Goal: Transaction & Acquisition: Book appointment/travel/reservation

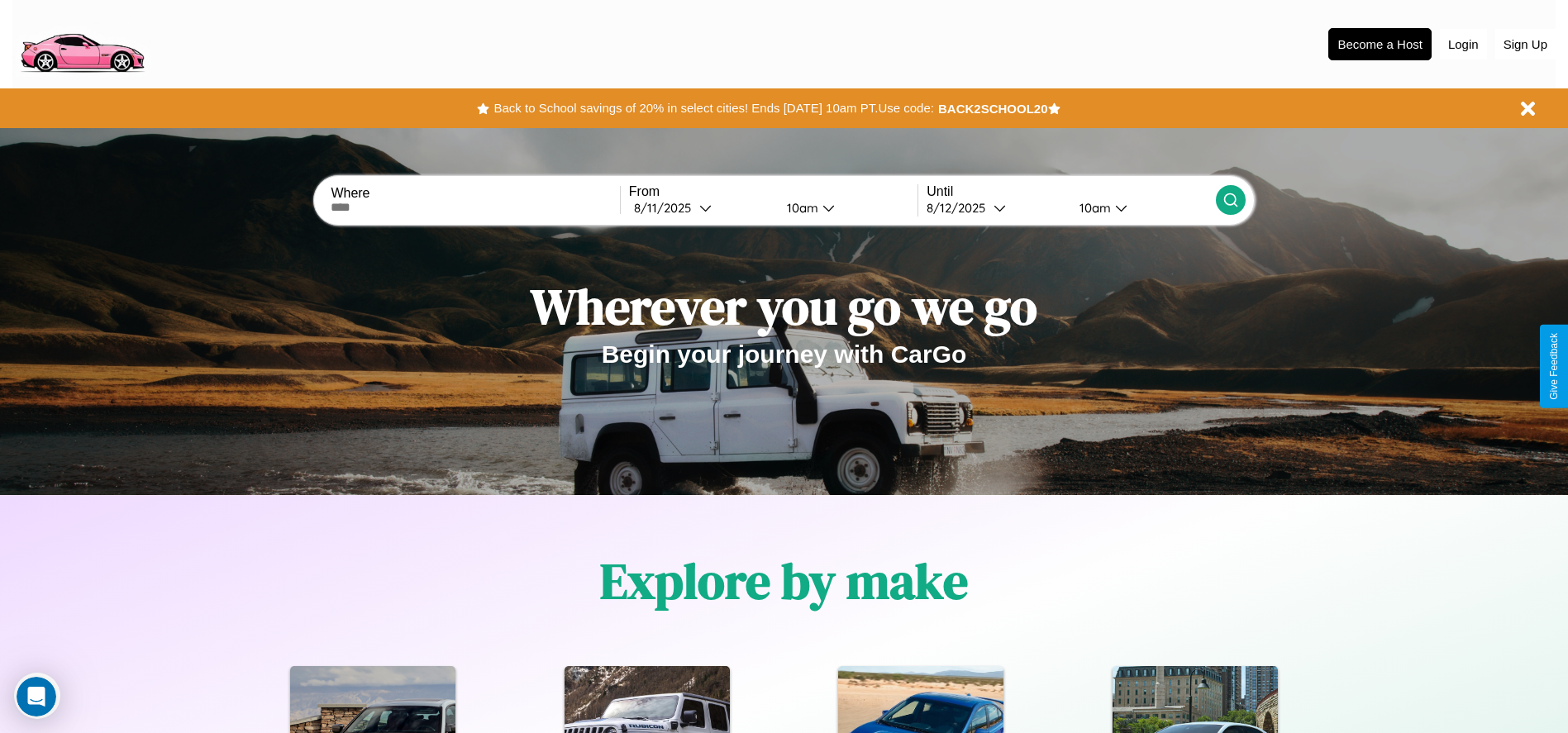
scroll to position [343, 0]
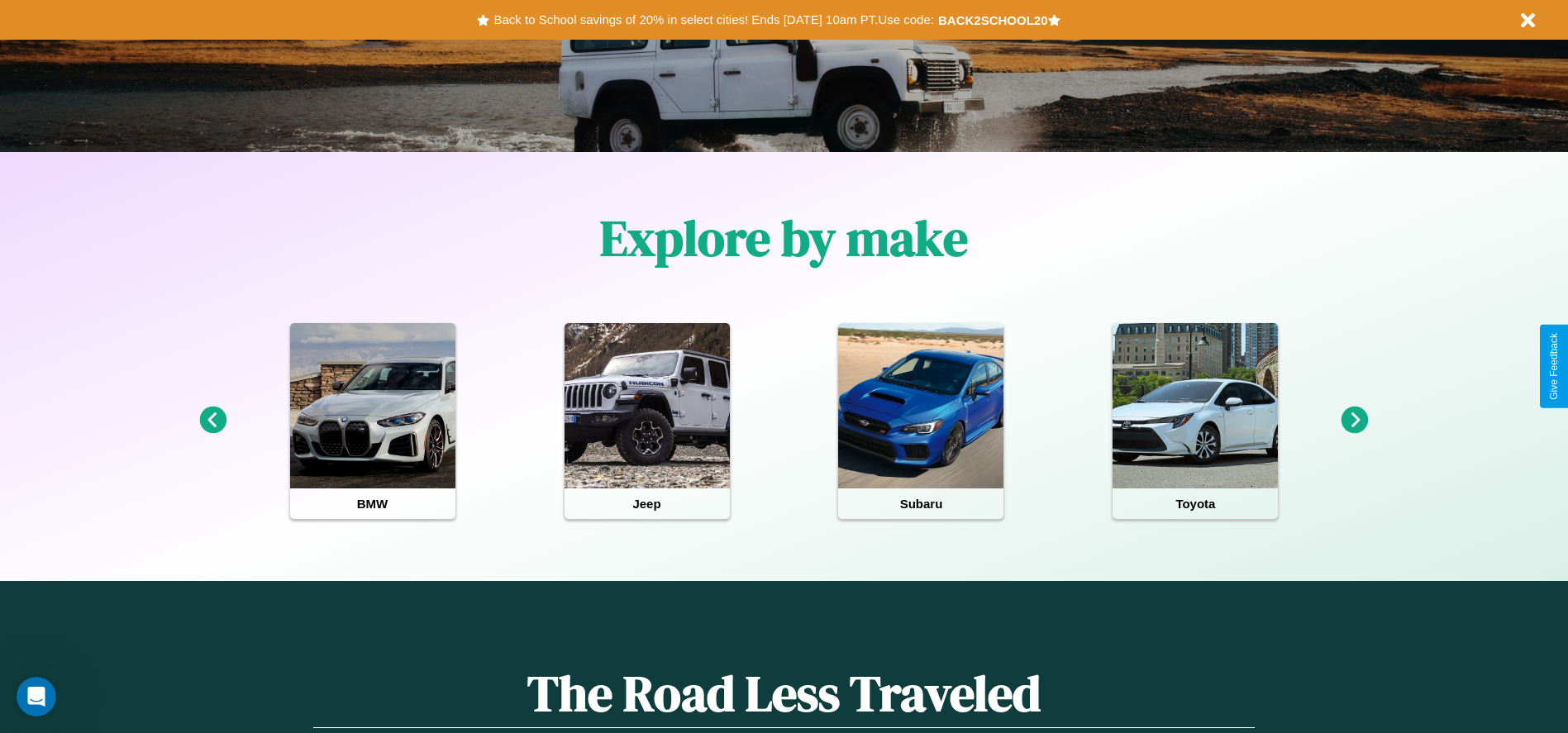
click at [1355, 421] on icon at bounding box center [1355, 420] width 27 height 27
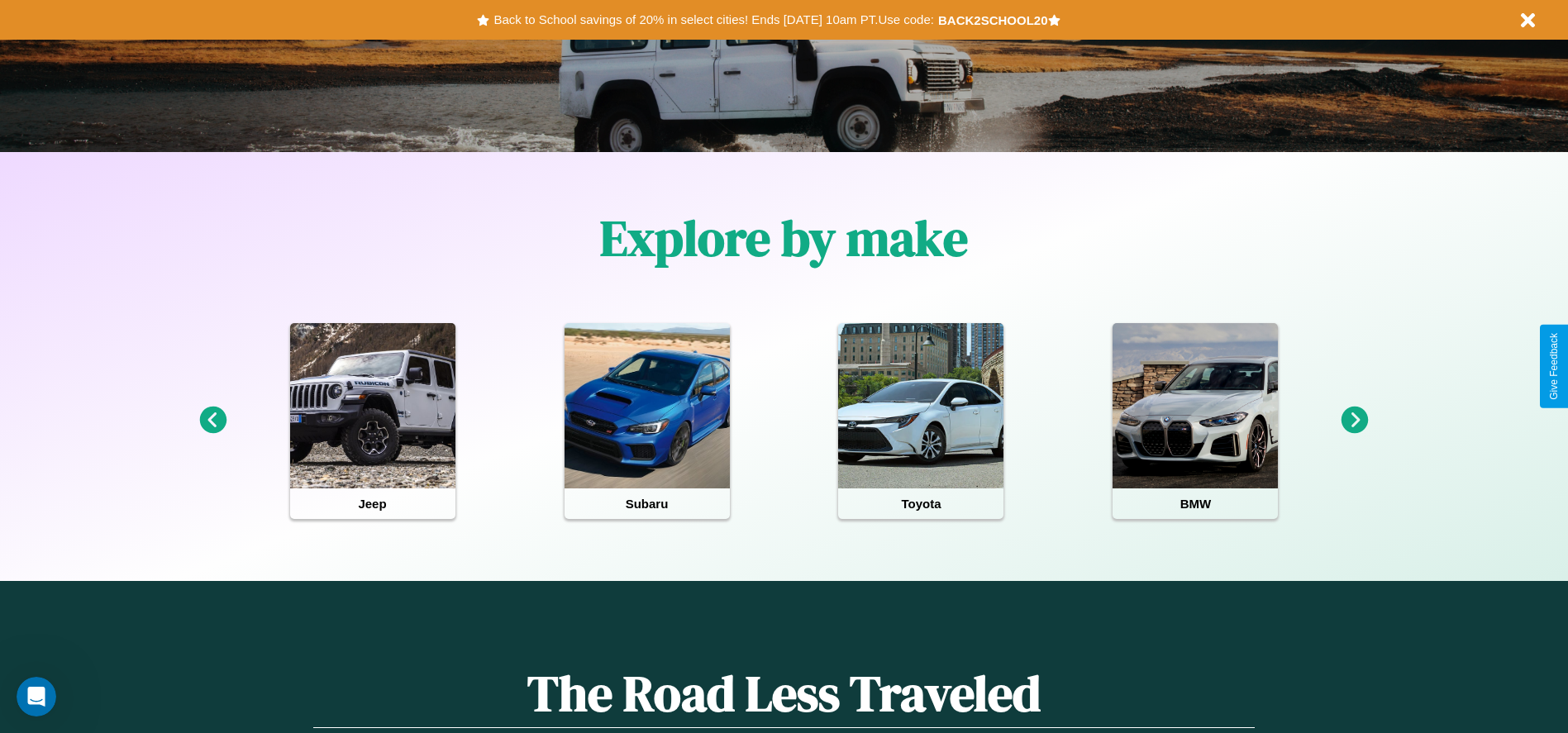
click at [1355, 421] on icon at bounding box center [1355, 420] width 27 height 27
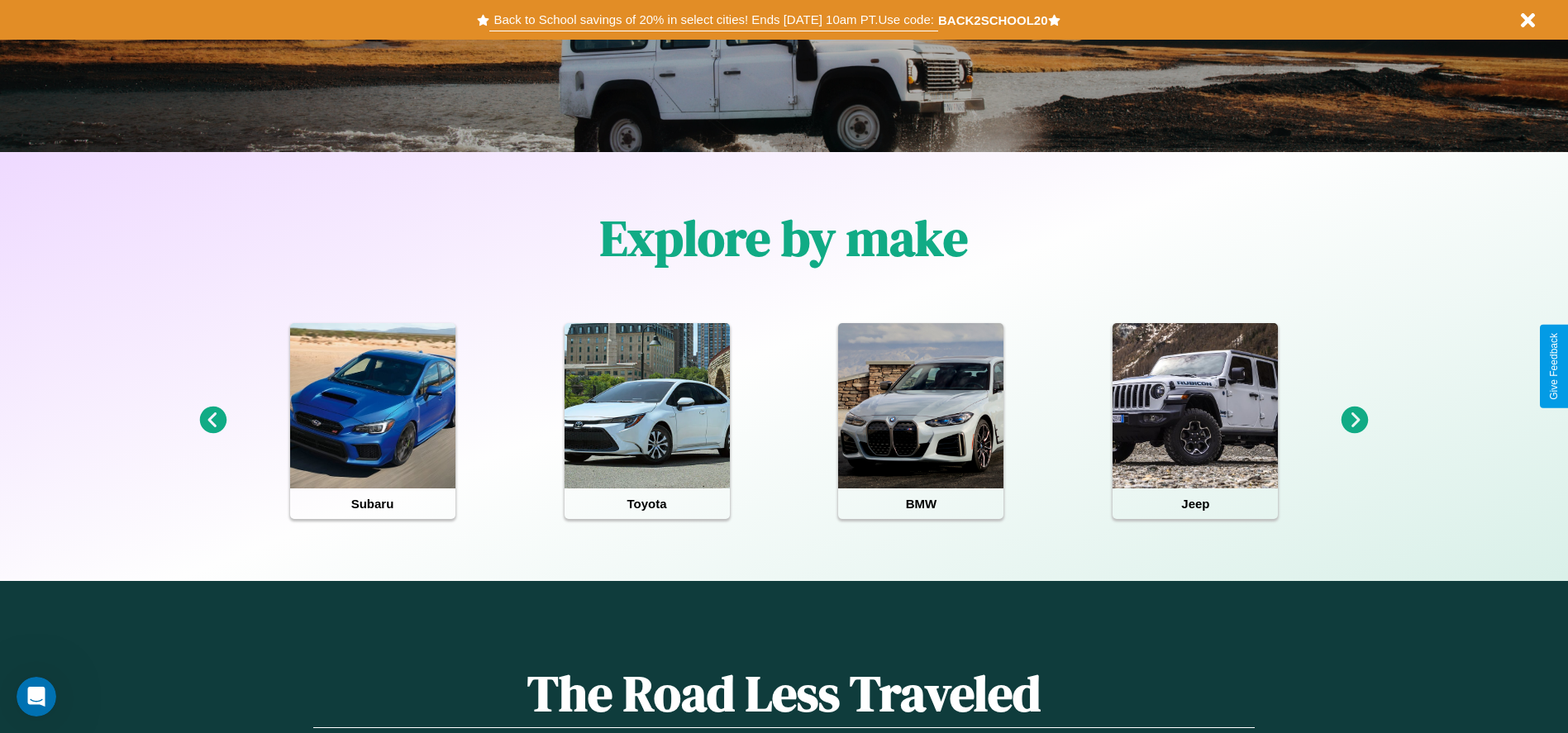
click at [713, 20] on button "Back to School savings of 20% in select cities! Ends [DATE] 10am PT. Use code:" at bounding box center [713, 20] width 448 height 23
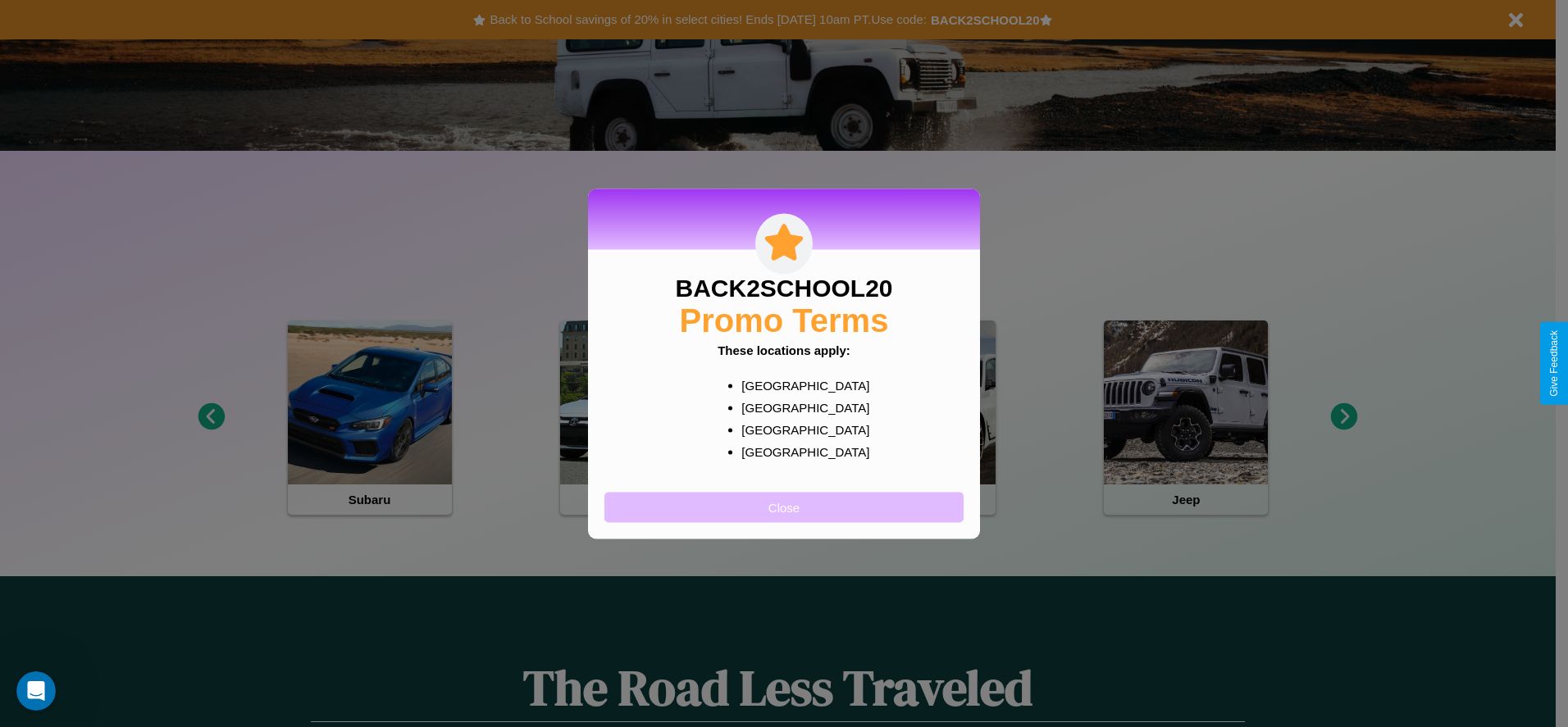
click at [784, 507] on button "Close" at bounding box center [784, 507] width 360 height 30
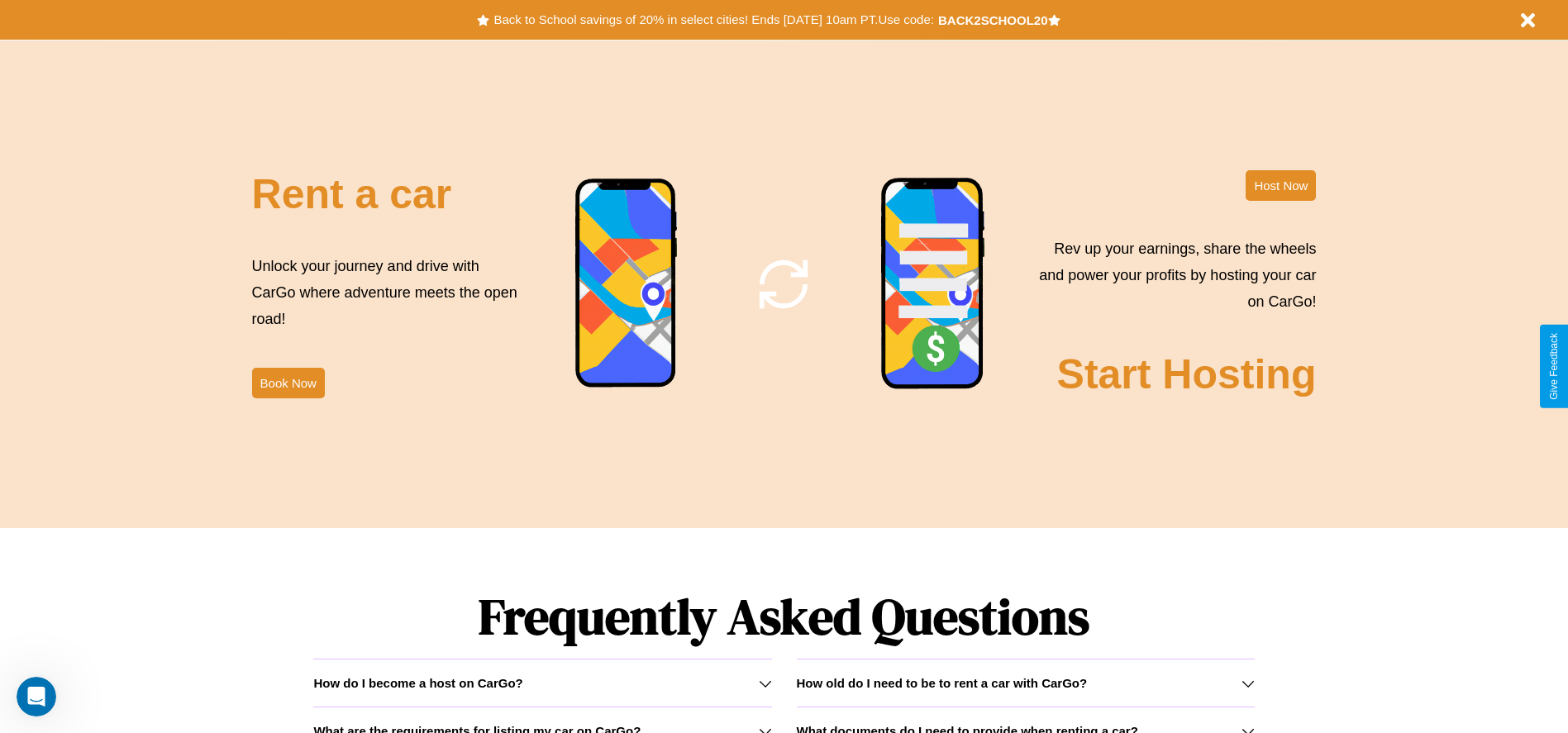
scroll to position [2001, 0]
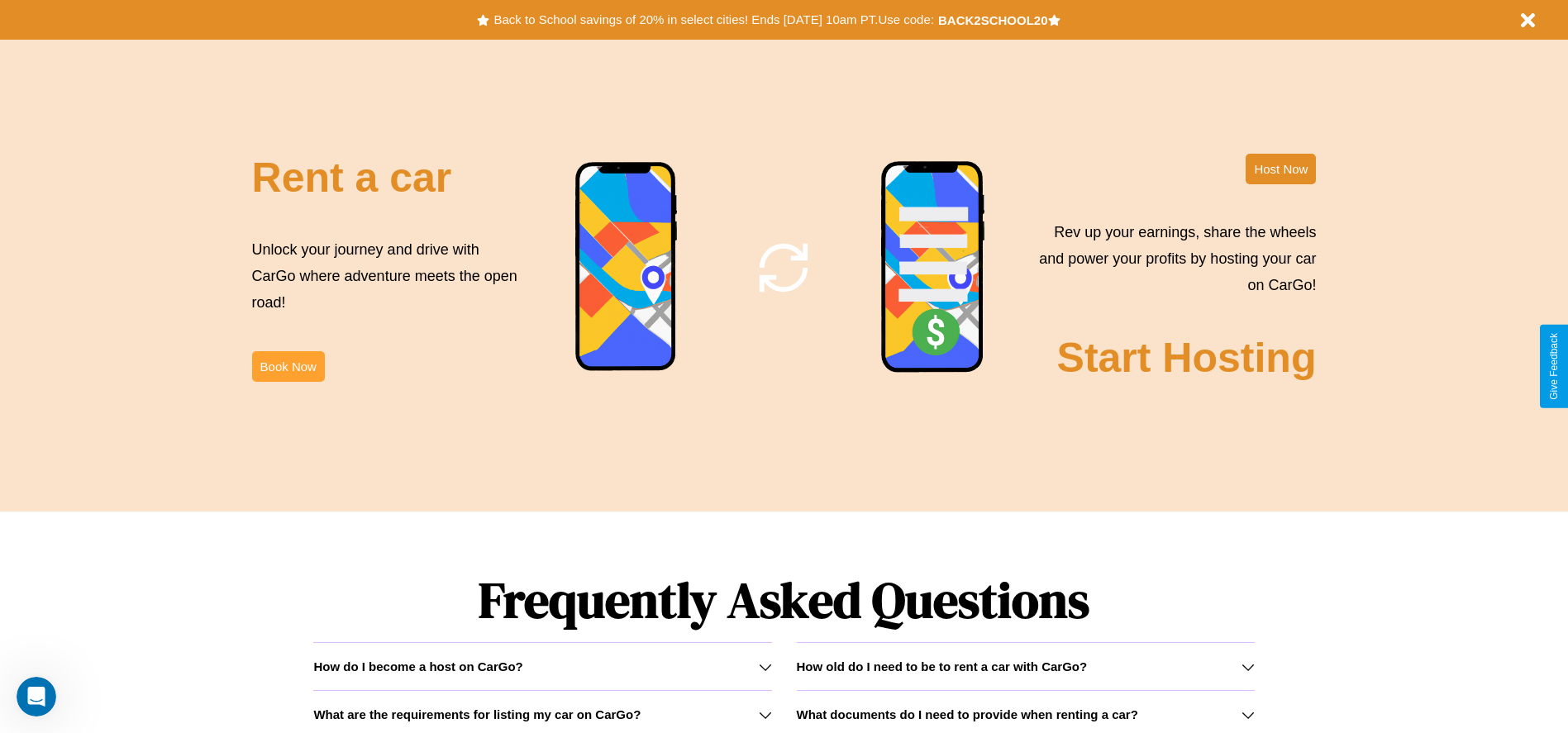
click at [287, 366] on button "Book Now" at bounding box center [288, 366] width 72 height 30
